Goal: Check status

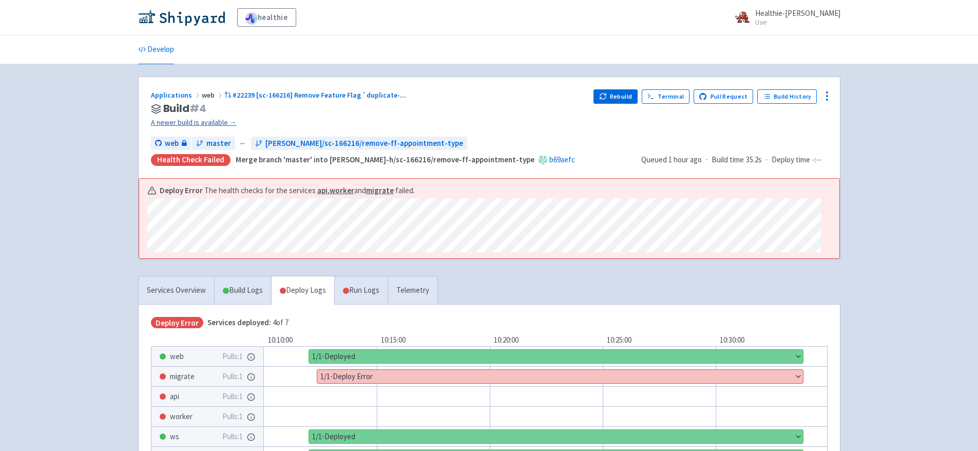
click at [221, 121] on link "A newer build is available →" at bounding box center [368, 122] width 435 height 12
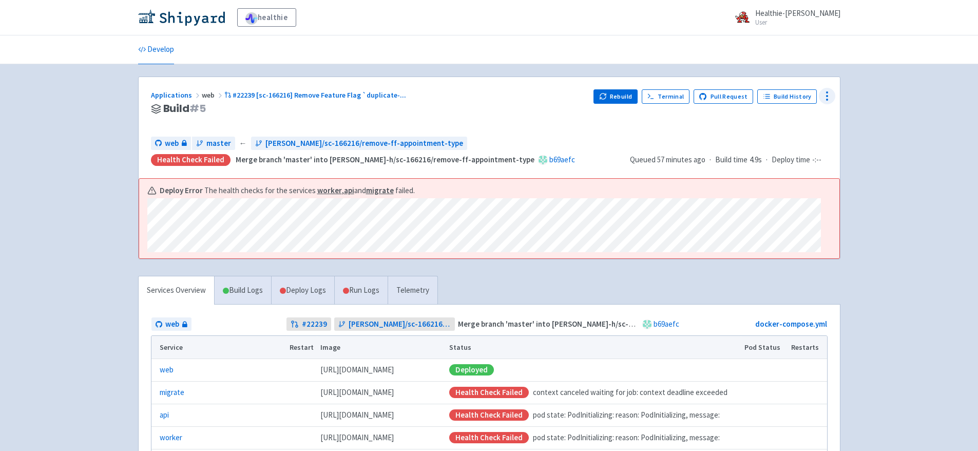
click at [827, 96] on circle at bounding box center [826, 95] width 1 height 1
click at [786, 140] on span "Data Dashboard" at bounding box center [780, 137] width 52 height 14
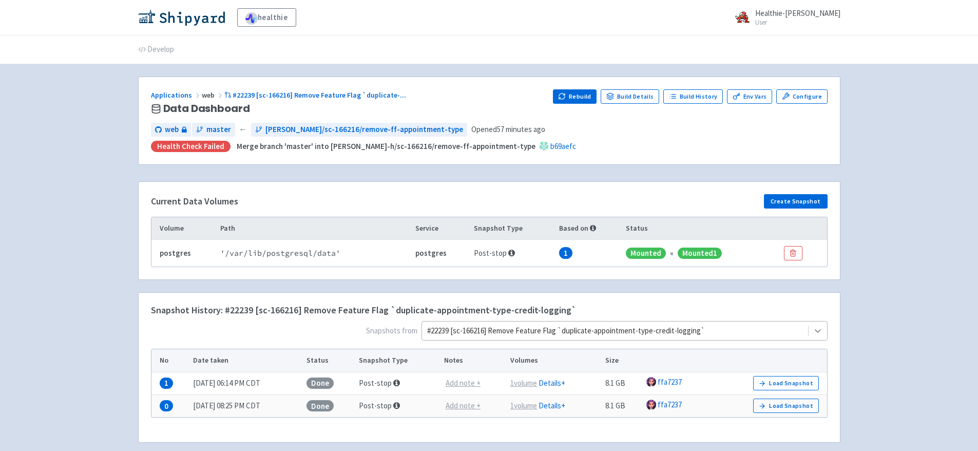
click at [824, 329] on div "#22239 [sc-166216] Remove Feature Flag `duplicate-appointment-type-credit-loggi…" at bounding box center [624, 331] width 406 height 20
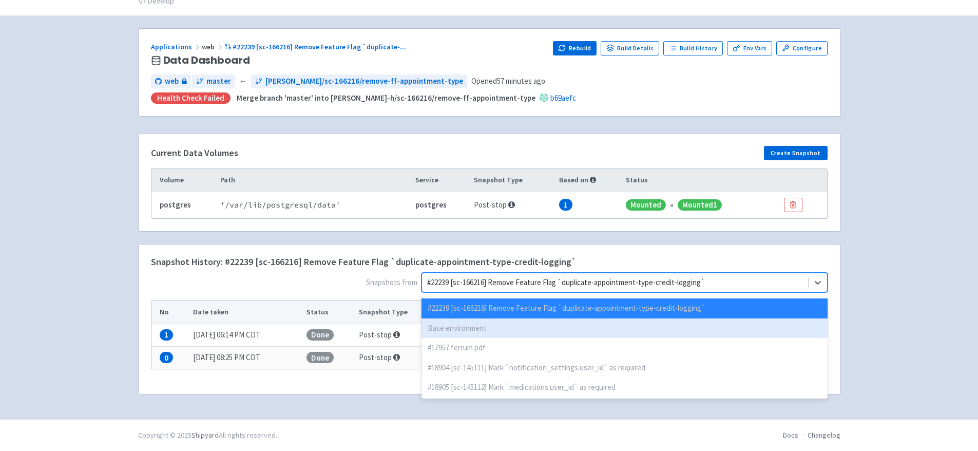
click at [524, 331] on div "Base environment" at bounding box center [624, 328] width 406 height 20
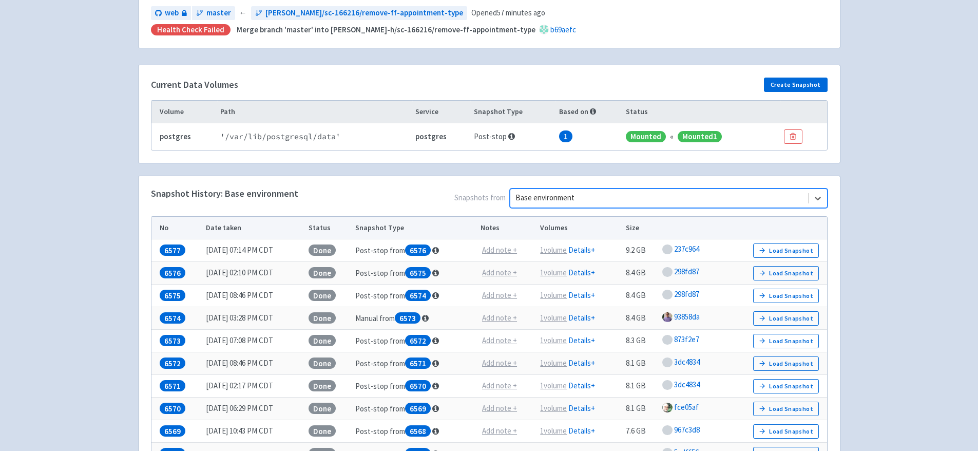
scroll to position [57, 0]
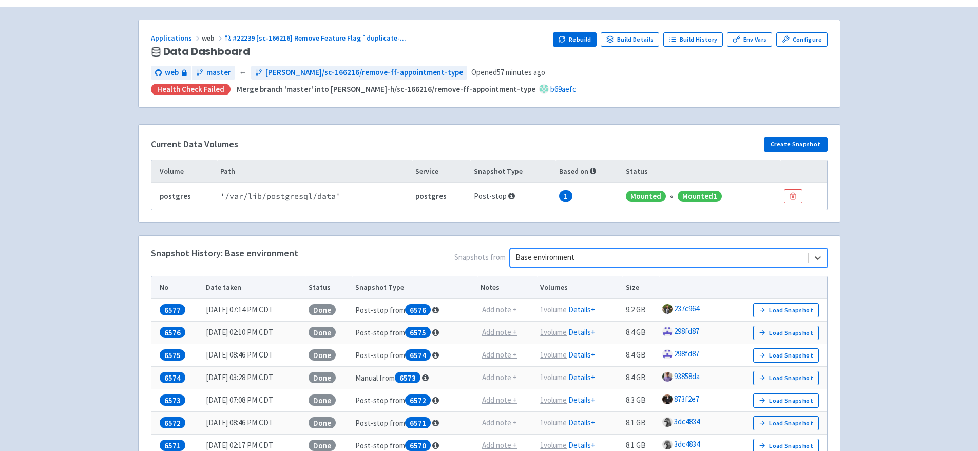
click at [599, 256] on div at bounding box center [658, 257] width 287 height 14
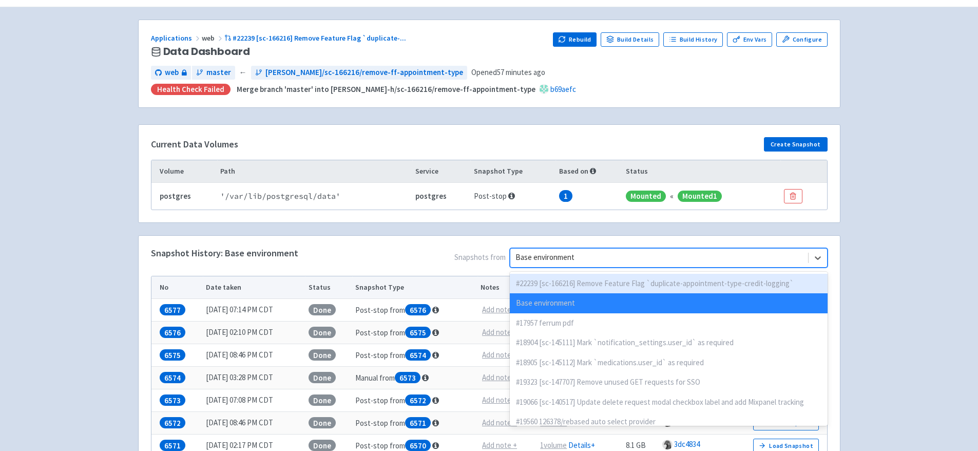
click at [592, 282] on div "#22239 [sc-166216] Remove Feature Flag `duplicate-appointment-type-credit-loggi…" at bounding box center [669, 284] width 318 height 20
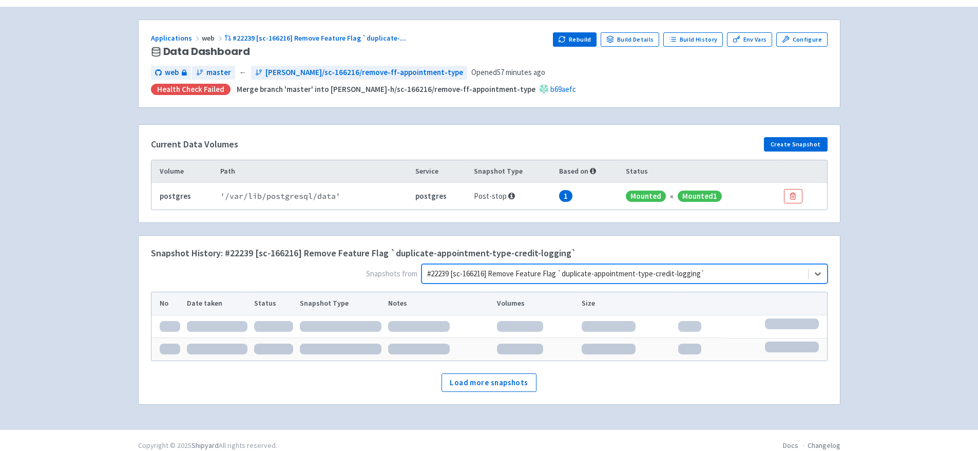
scroll to position [48, 0]
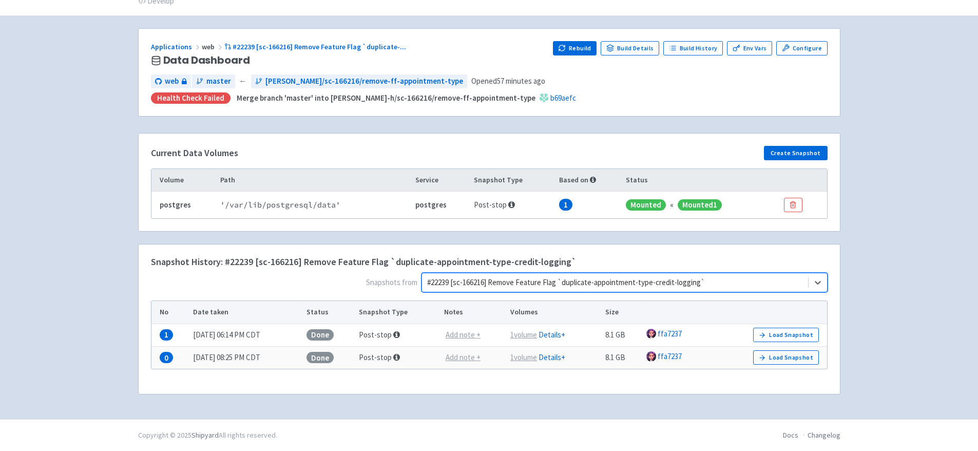
click at [593, 283] on div at bounding box center [615, 283] width 376 height 14
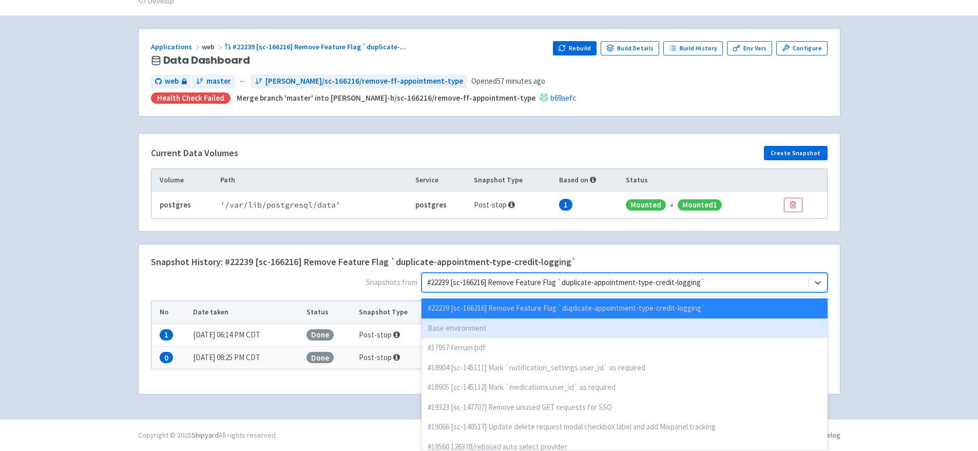
click at [511, 321] on div "Base environment" at bounding box center [624, 328] width 406 height 20
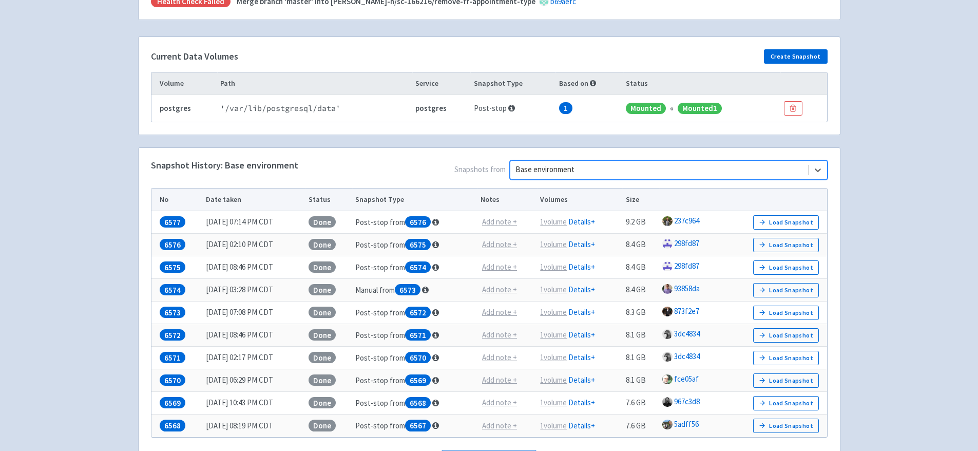
scroll to position [150, 0]
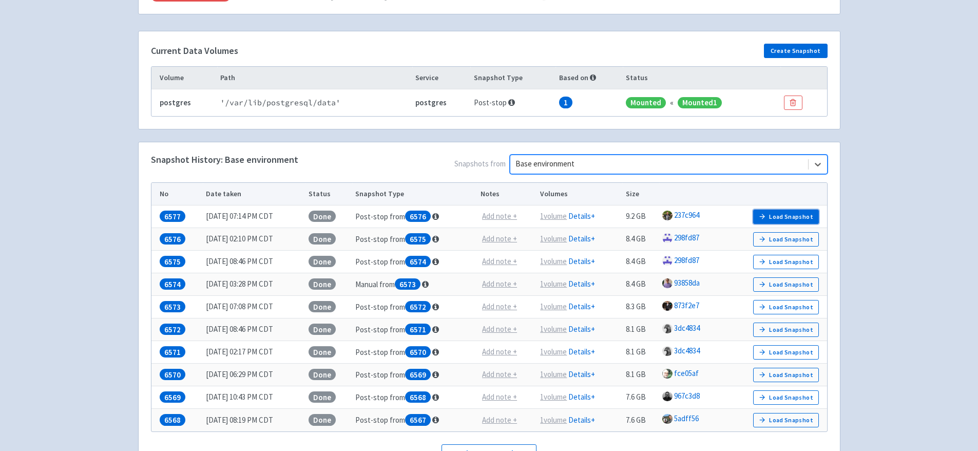
click at [783, 216] on button "Load Snapshot" at bounding box center [786, 216] width 66 height 14
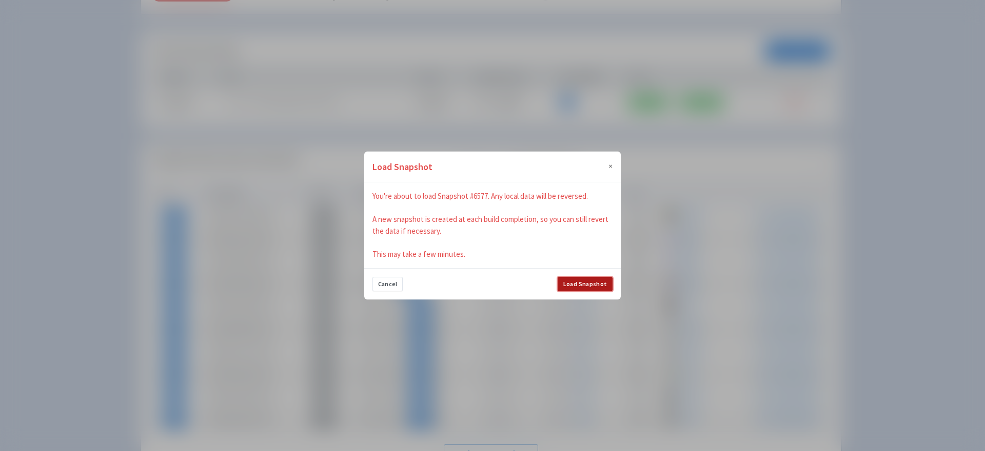
click at [590, 280] on button "Load Snapshot" at bounding box center [585, 284] width 55 height 14
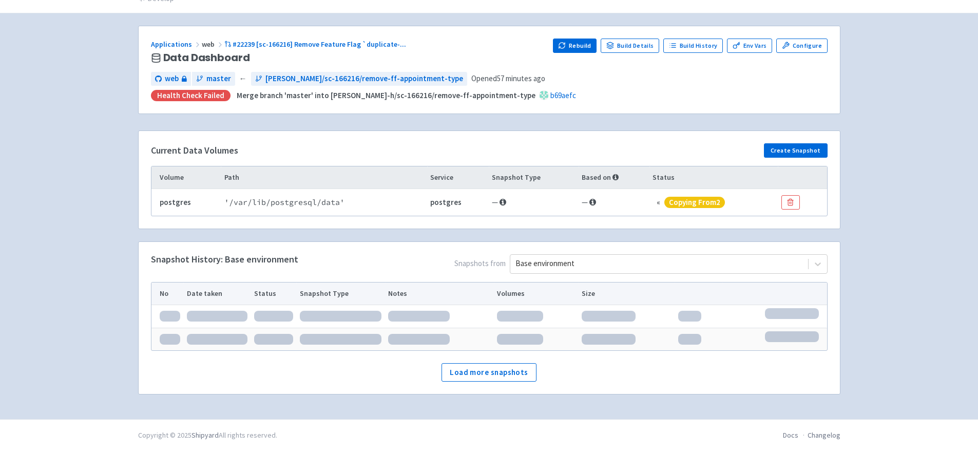
scroll to position [55, 0]
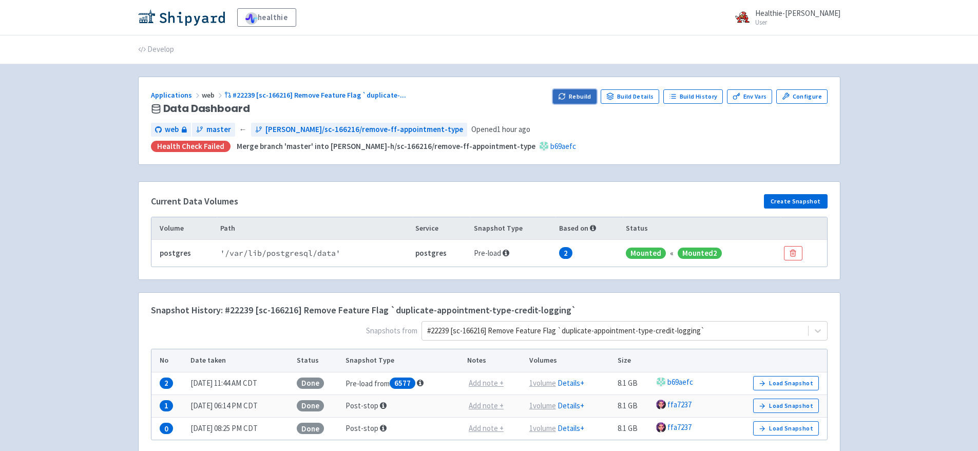
click at [584, 95] on button "Rebuild" at bounding box center [575, 96] width 44 height 14
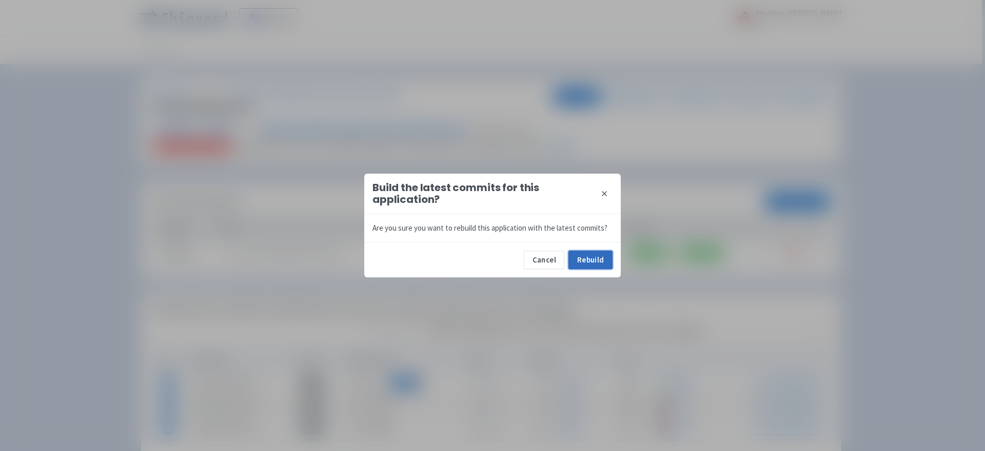
click at [607, 261] on button "Rebuild" at bounding box center [591, 259] width 44 height 18
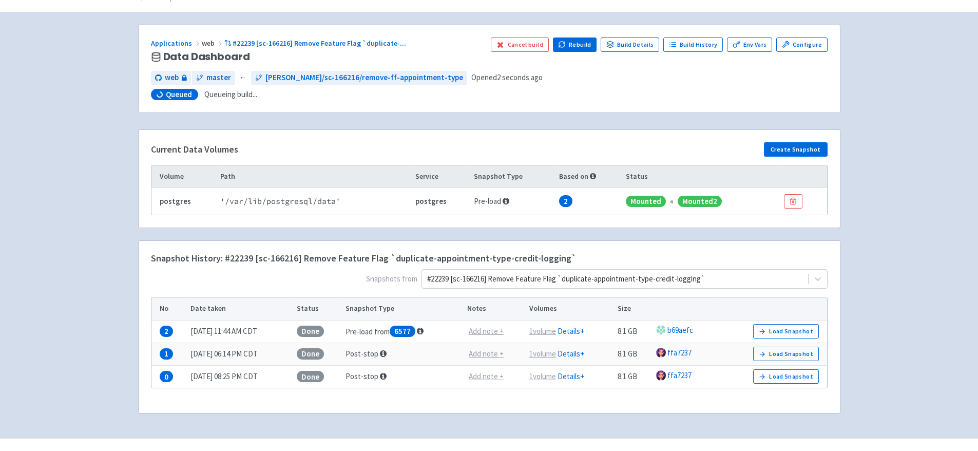
scroll to position [52, 0]
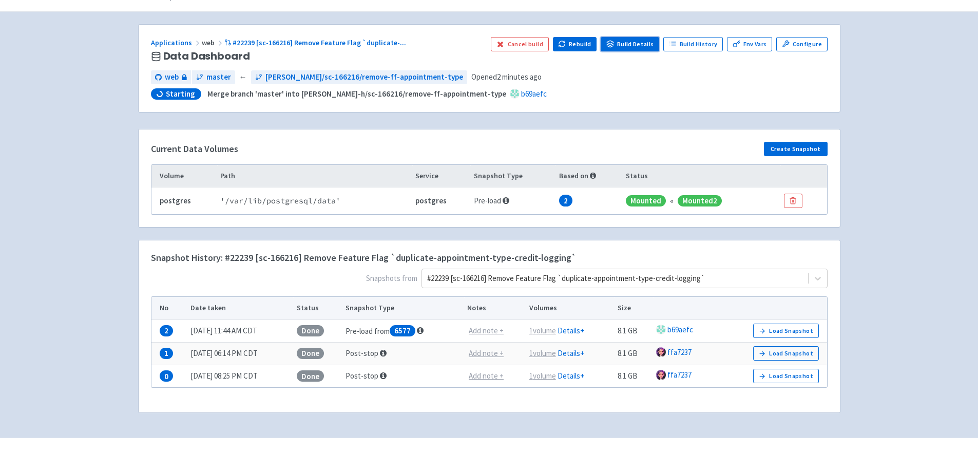
click at [633, 48] on link "Build Details" at bounding box center [629, 44] width 59 height 14
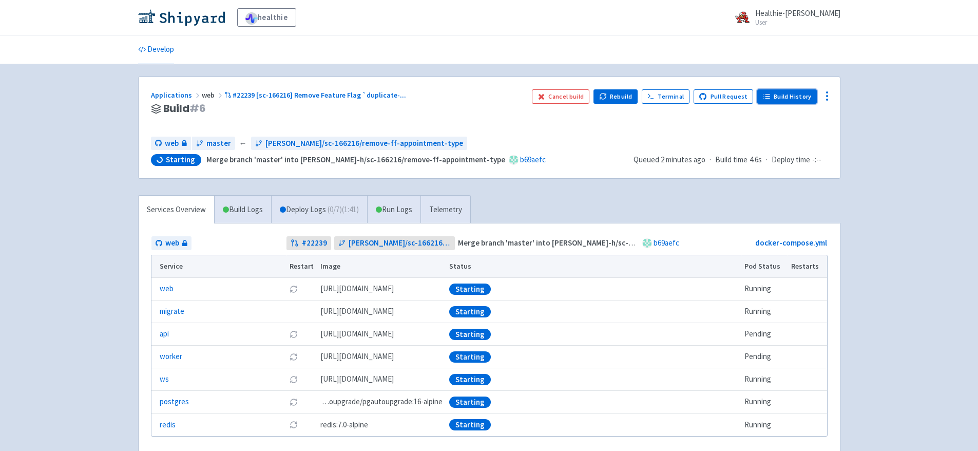
click at [784, 98] on link "Build History" at bounding box center [787, 96] width 60 height 14
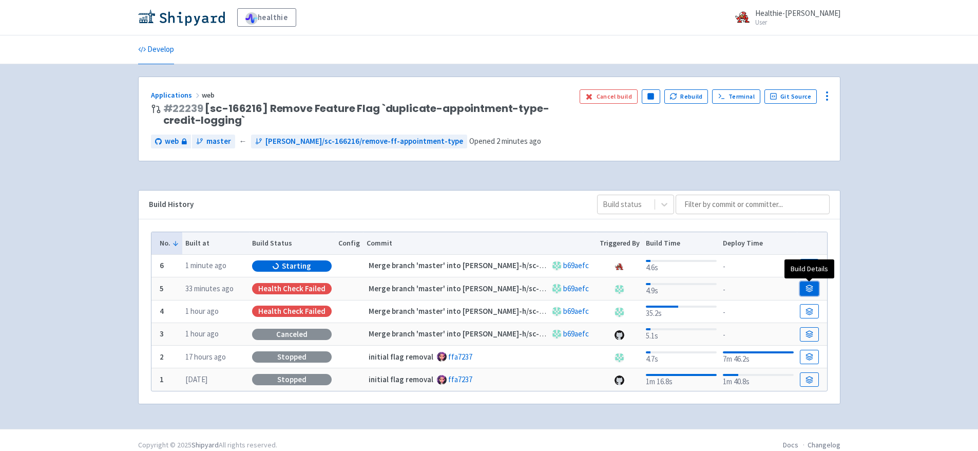
click at [811, 285] on icon at bounding box center [809, 288] width 8 height 8
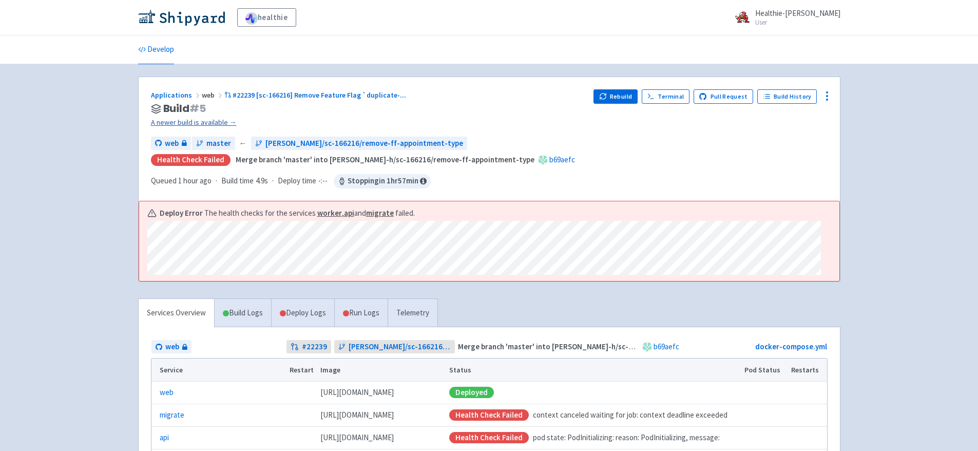
click at [207, 122] on link "A newer build is available →" at bounding box center [368, 122] width 435 height 12
